Goal: Task Accomplishment & Management: Complete application form

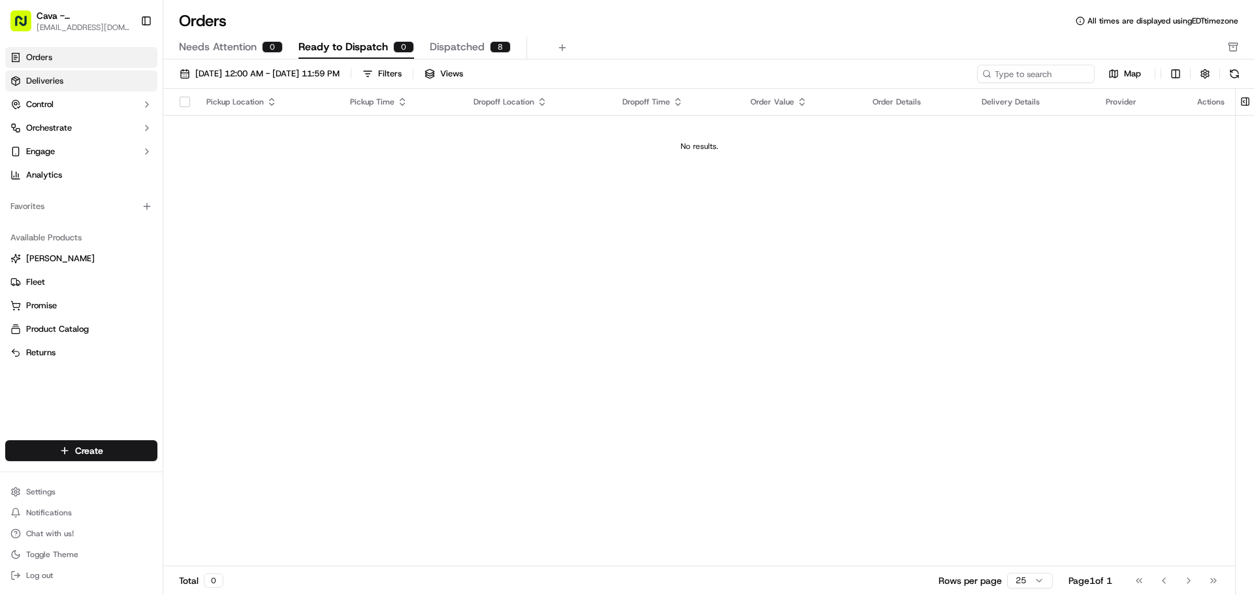
click at [101, 80] on link "Deliveries" at bounding box center [81, 81] width 152 height 21
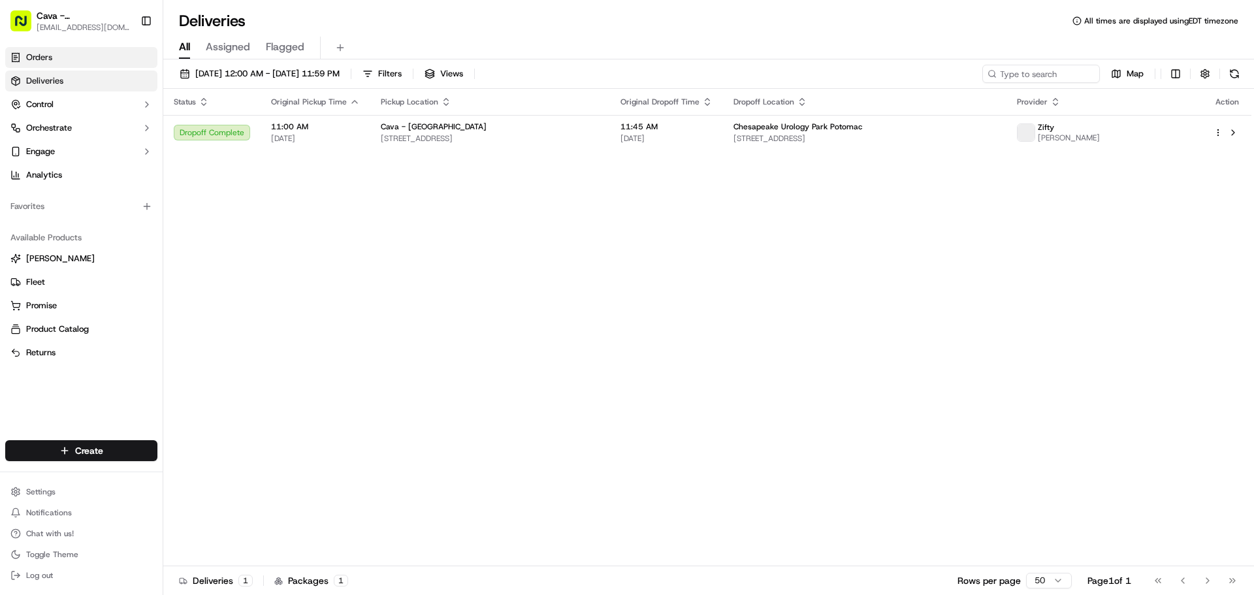
click at [104, 59] on link "Orders" at bounding box center [81, 57] width 152 height 21
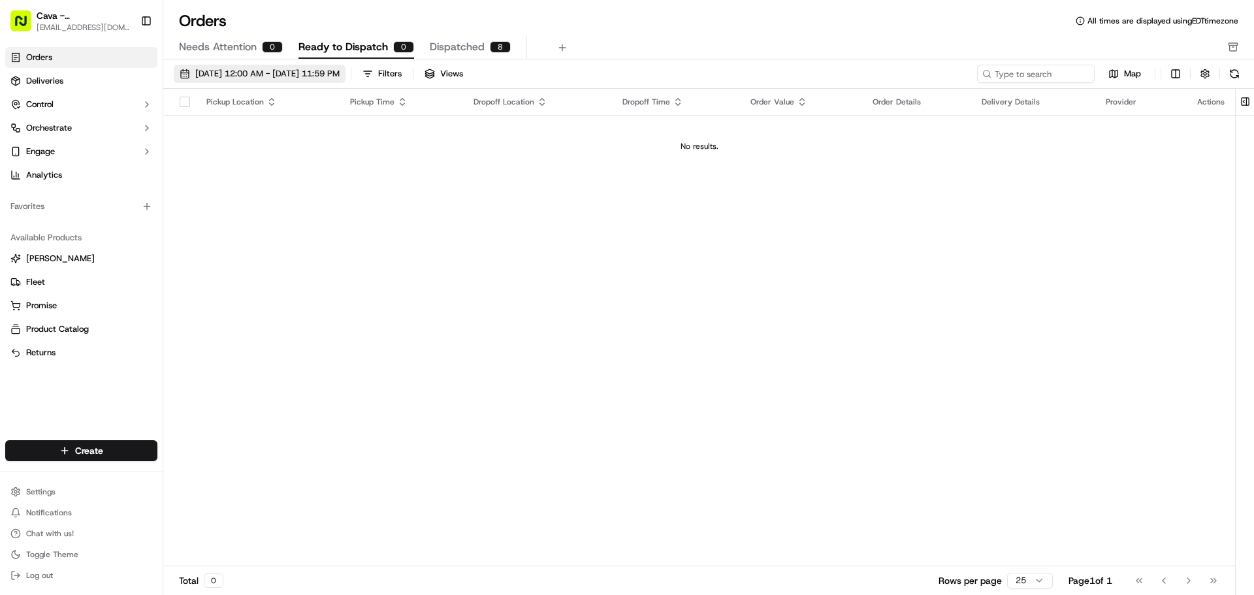
click at [236, 71] on span "[DATE] 12:00 AM - [DATE] 11:59 PM" at bounding box center [267, 74] width 144 height 12
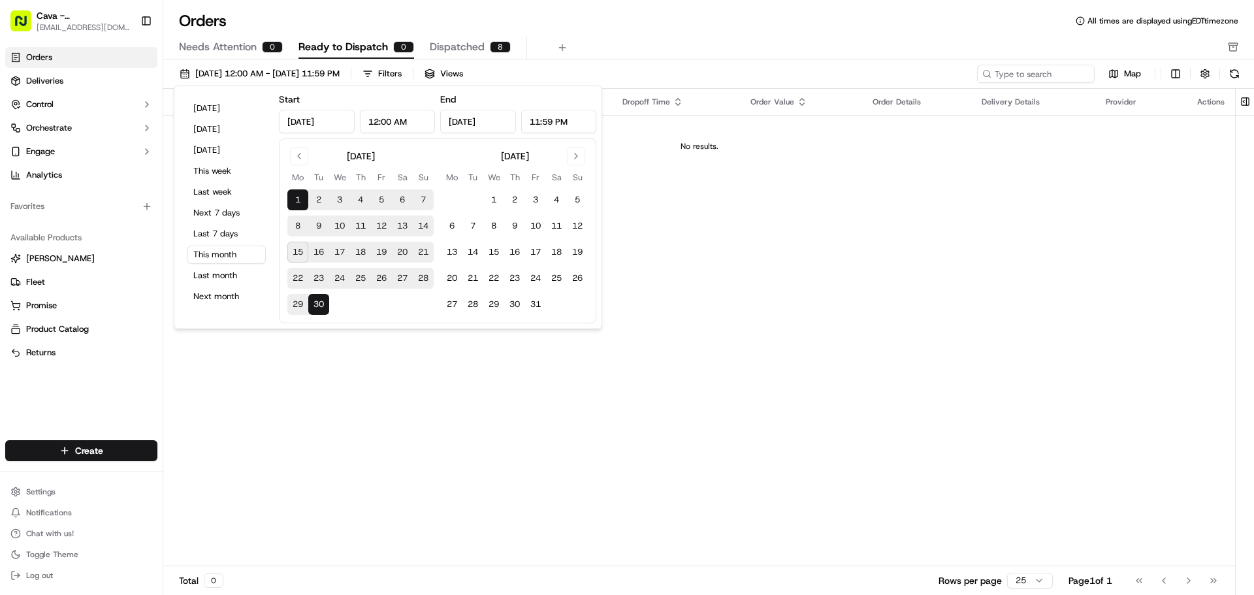
click at [297, 251] on button "15" at bounding box center [297, 252] width 21 height 21
type input "Sep 15, 2025"
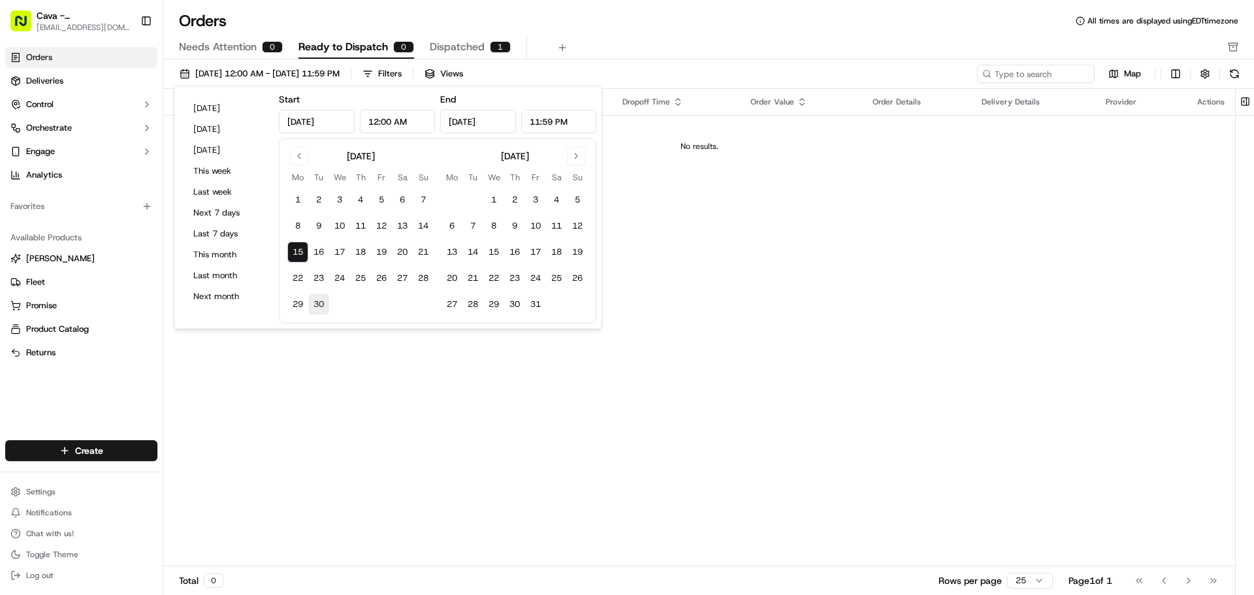
drag, startPoint x: 323, startPoint y: 305, endPoint x: 321, endPoint y: 327, distance: 21.6
click at [323, 305] on button "30" at bounding box center [318, 304] width 21 height 21
type input "Sep 30, 2025"
drag, startPoint x: 321, startPoint y: 327, endPoint x: 287, endPoint y: 430, distance: 108.8
click at [287, 440] on div "Pickup Location Pickup Time Dropoff Location Dropoff Time Order Value Order Det…" at bounding box center [699, 327] width 1072 height 477
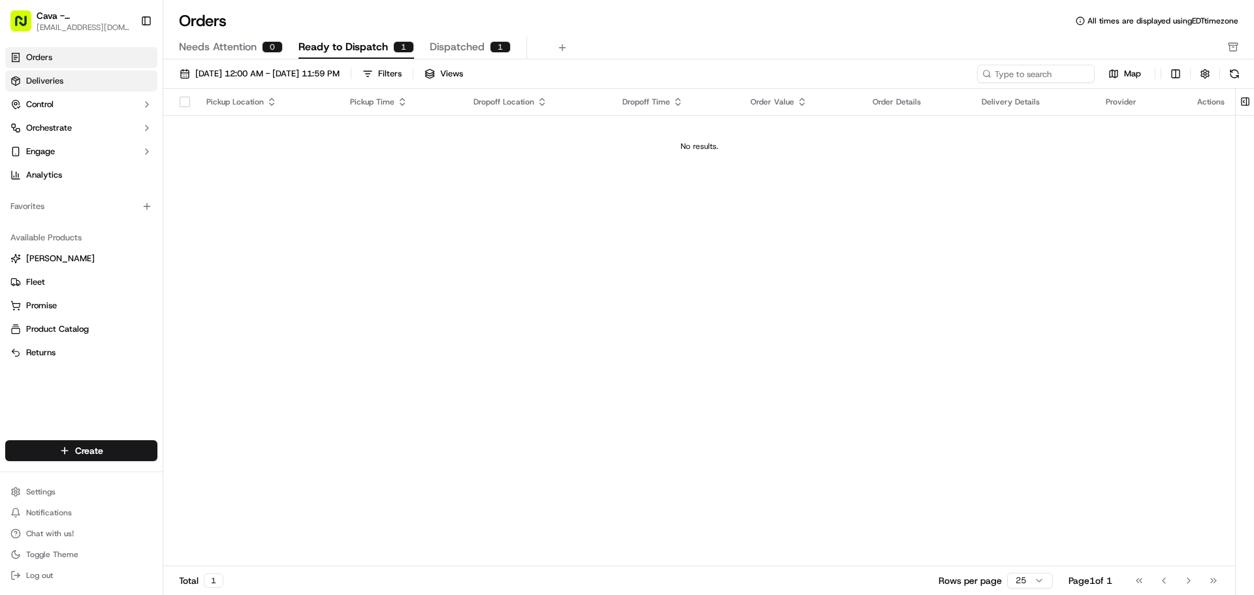
click at [89, 86] on link "Deliveries" at bounding box center [81, 81] width 152 height 21
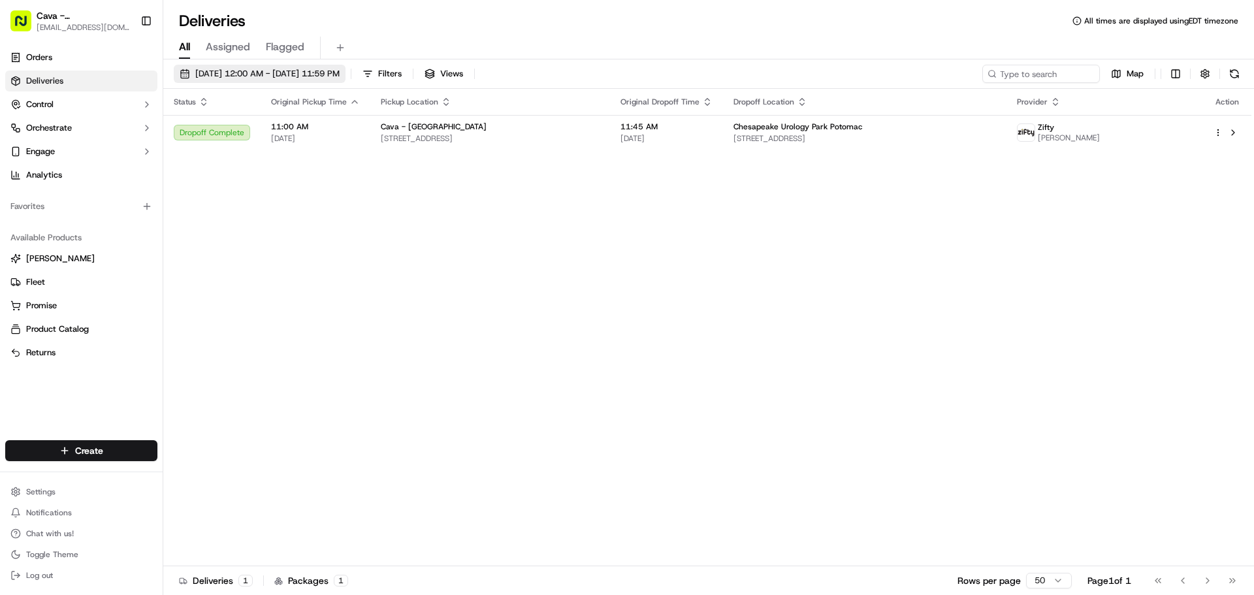
click at [221, 75] on span "[DATE] 12:00 AM - [DATE] 11:59 PM" at bounding box center [267, 74] width 144 height 12
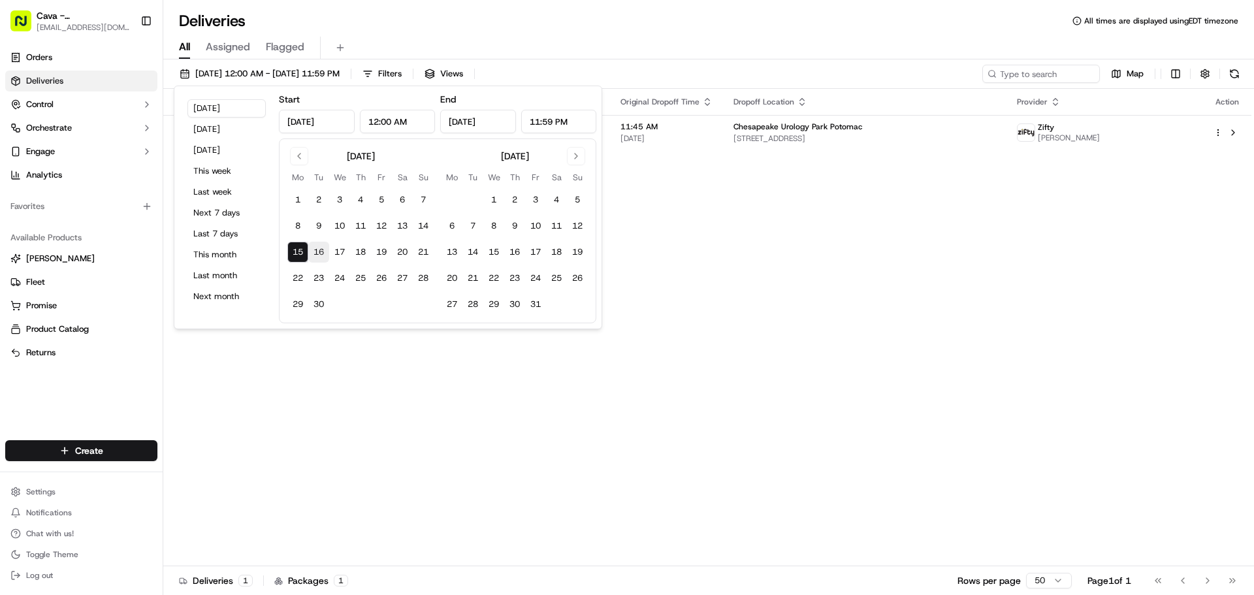
click at [325, 254] on button "16" at bounding box center [318, 252] width 21 height 21
type input "Sep 16, 2025"
drag, startPoint x: 313, startPoint y: 292, endPoint x: 247, endPoint y: 443, distance: 165.2
click at [247, 459] on div "Status Original Pickup Time Pickup Location Original Dropoff Time Dropoff Locat…" at bounding box center [707, 327] width 1088 height 477
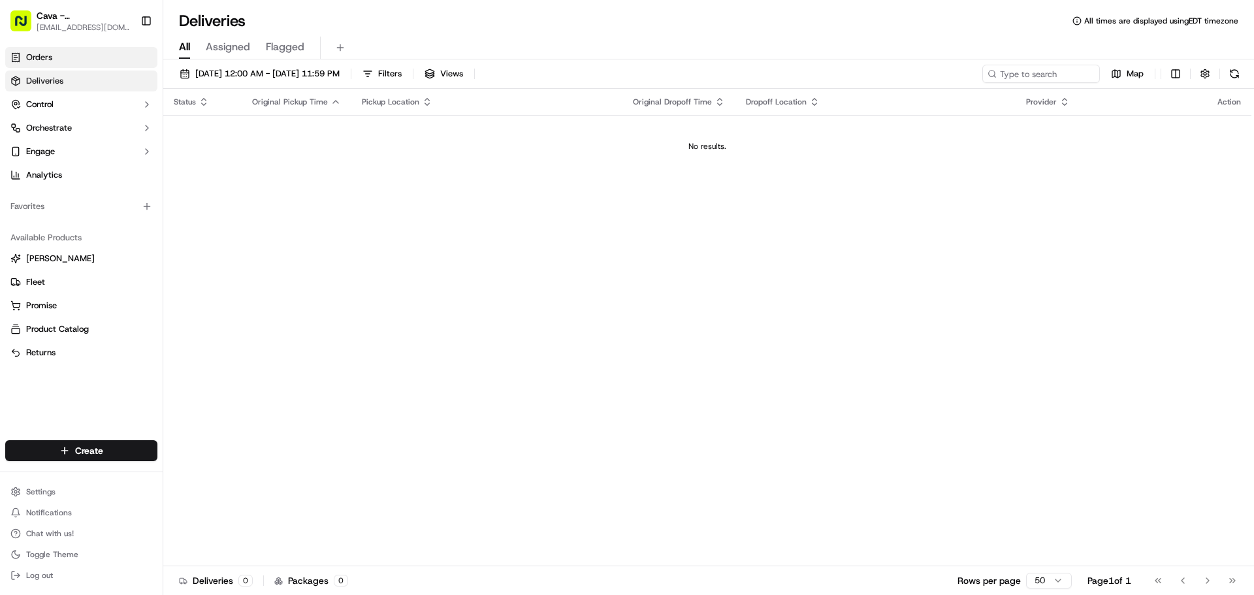
click at [91, 64] on link "Orders" at bounding box center [81, 57] width 152 height 21
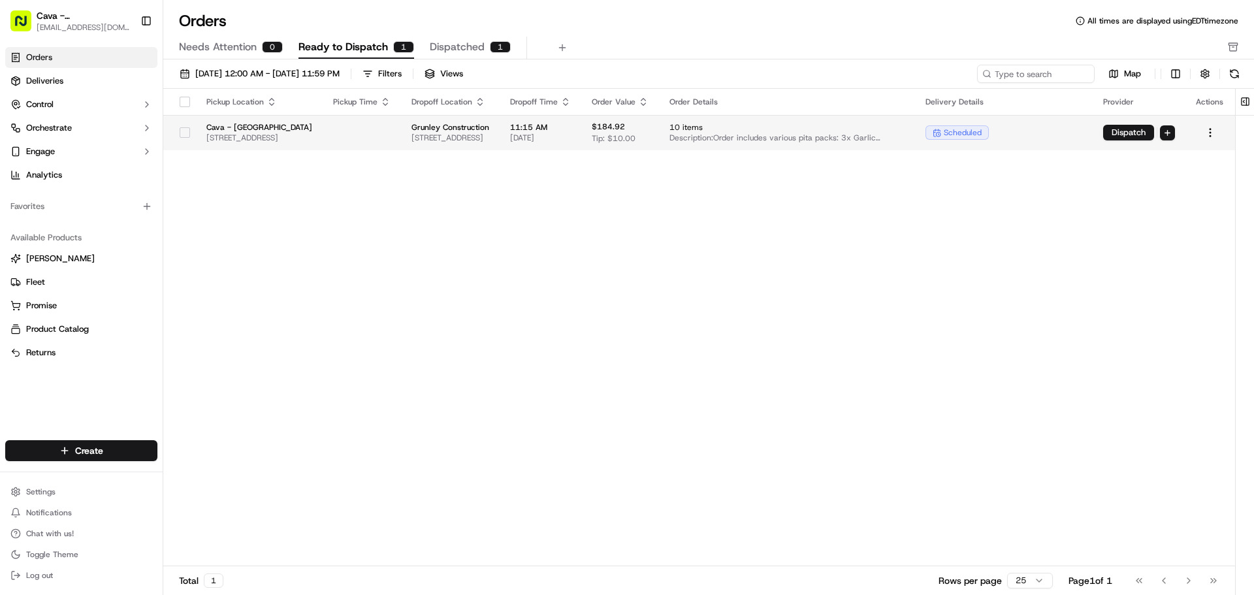
click at [180, 131] on button "button" at bounding box center [185, 132] width 10 height 10
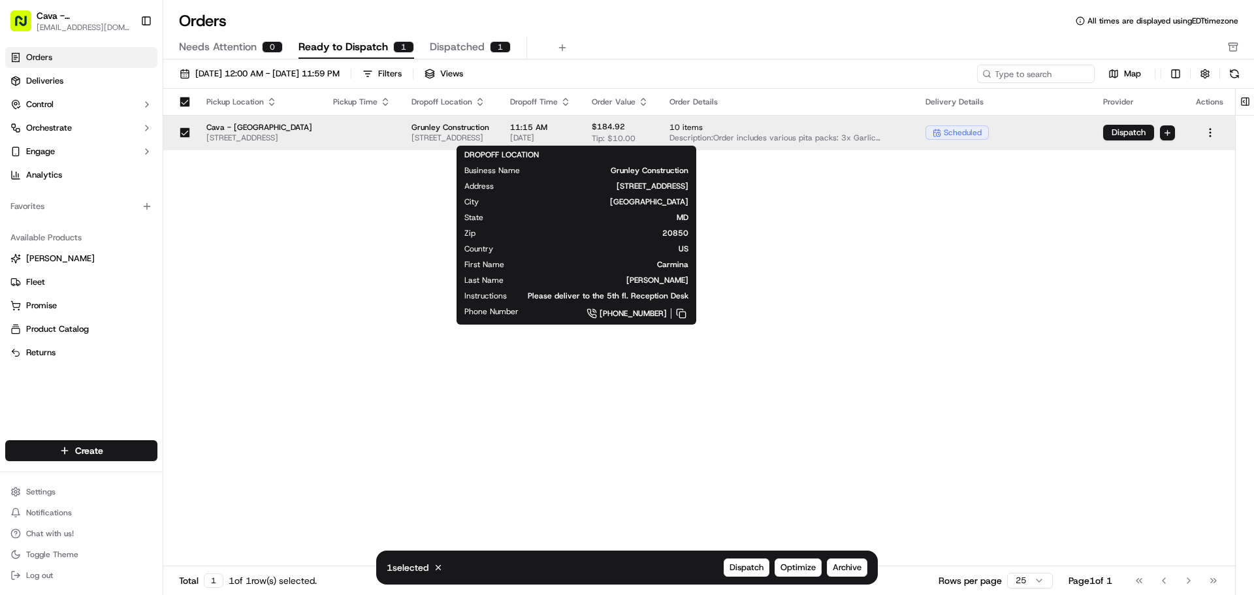
click at [489, 127] on span "Grunley Construction" at bounding box center [450, 127] width 78 height 10
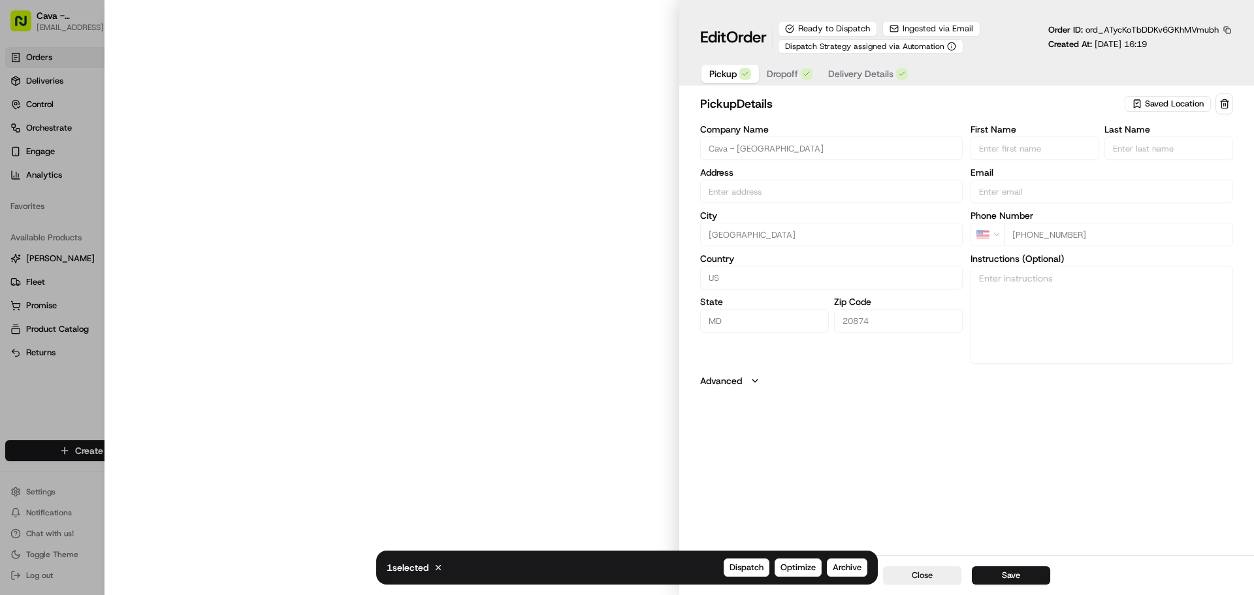
type input "[STREET_ADDRESS]"
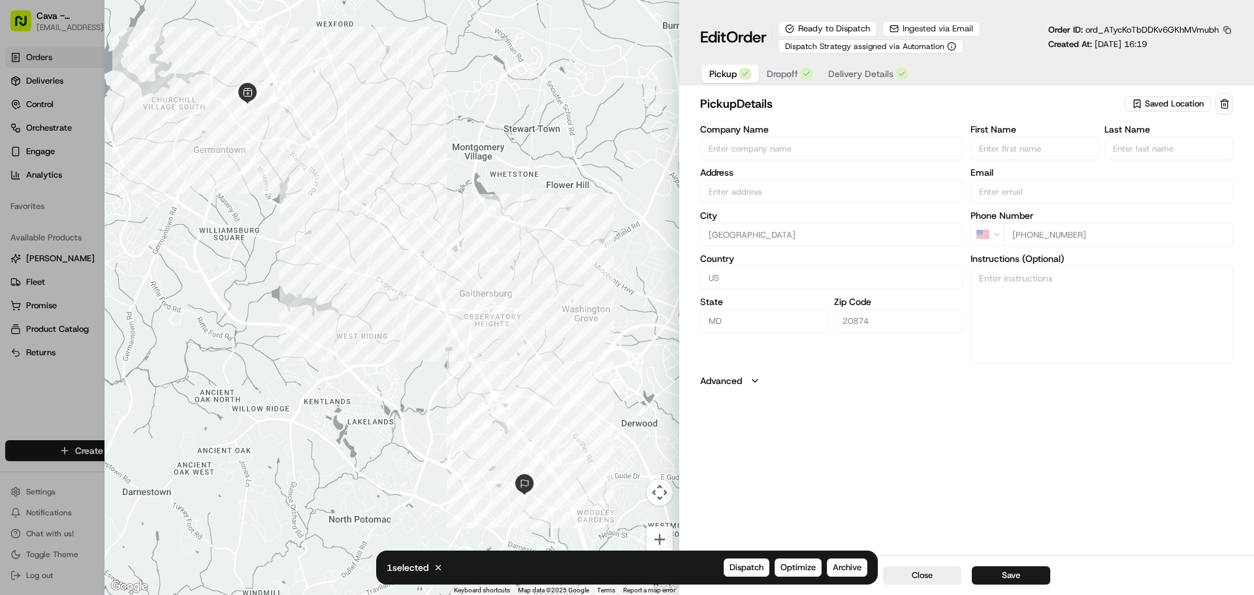
type input "+1"
click at [48, 137] on div at bounding box center [627, 297] width 1254 height 595
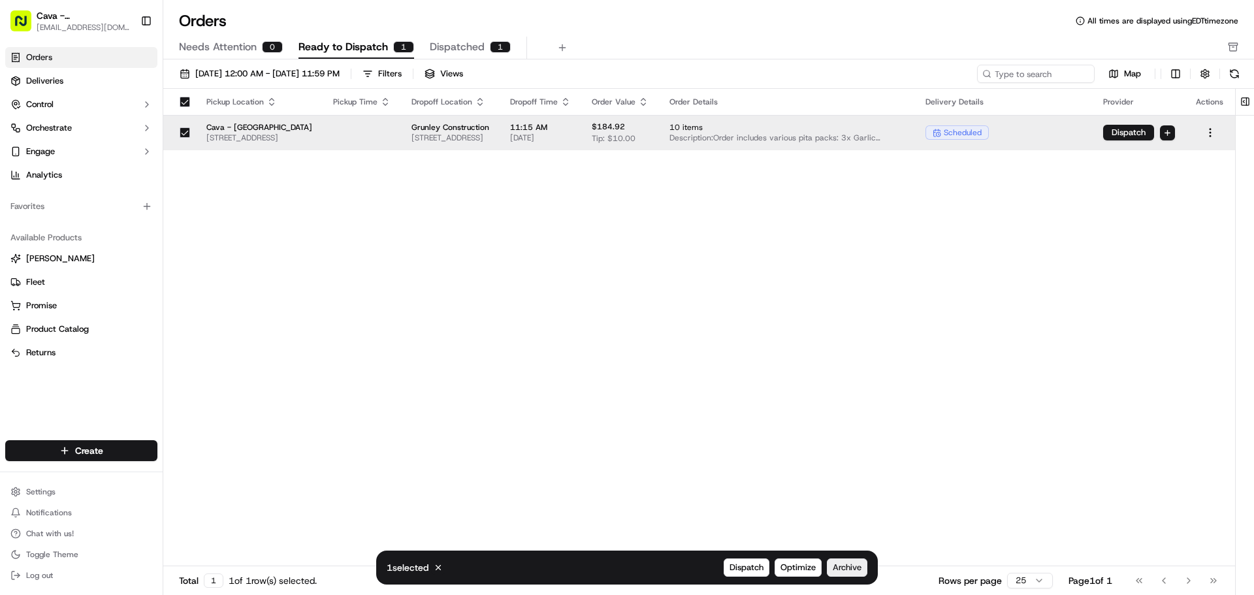
click at [859, 562] on span "Archive" at bounding box center [847, 568] width 29 height 12
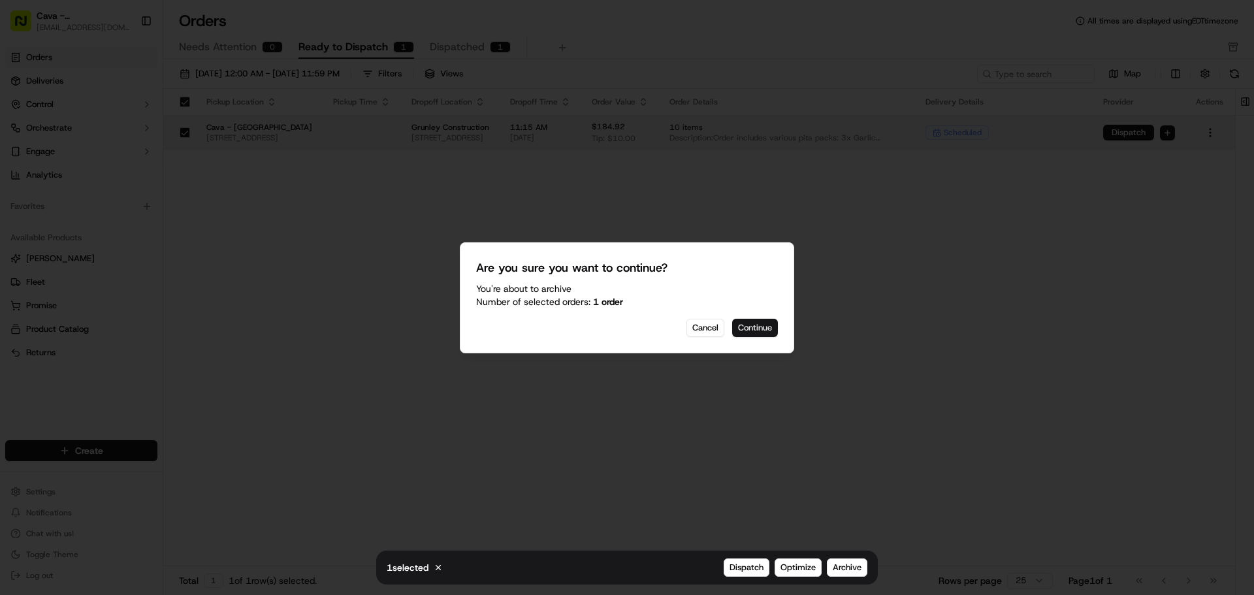
click at [747, 327] on button "Continue" at bounding box center [755, 328] width 46 height 18
